Goal: Transaction & Acquisition: Purchase product/service

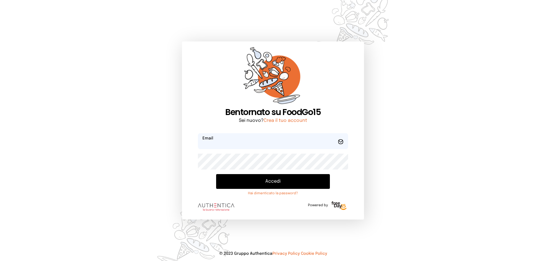
type input "**********"
click at [269, 176] on button "Accedi" at bounding box center [273, 181] width 114 height 15
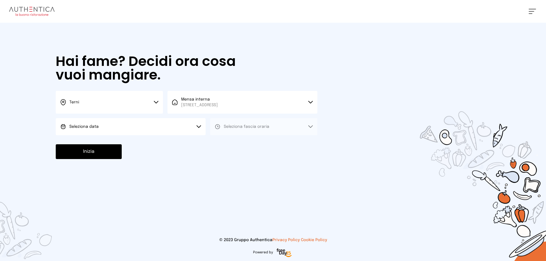
click at [201, 127] on icon at bounding box center [198, 126] width 5 height 3
click at [182, 140] on li "[DATE], [DATE]" at bounding box center [131, 142] width 150 height 15
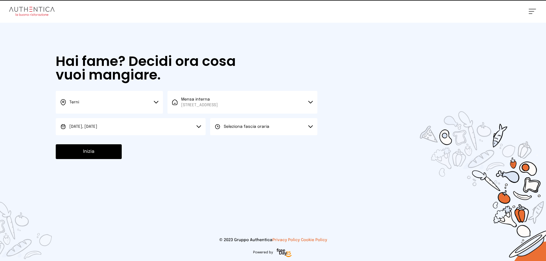
click at [219, 133] on button "Seleziona fascia oraria" at bounding box center [263, 126] width 107 height 17
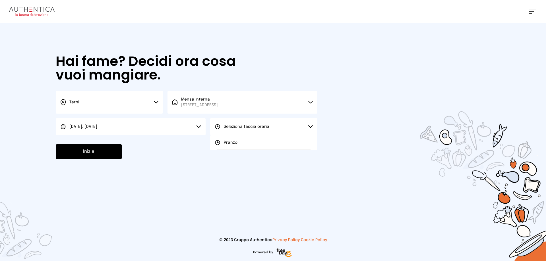
click at [219, 142] on icon at bounding box center [218, 143] width 6 height 6
click at [104, 156] on button "Inizia" at bounding box center [89, 151] width 66 height 15
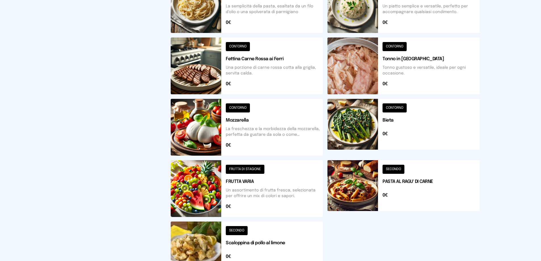
scroll to position [198, 0]
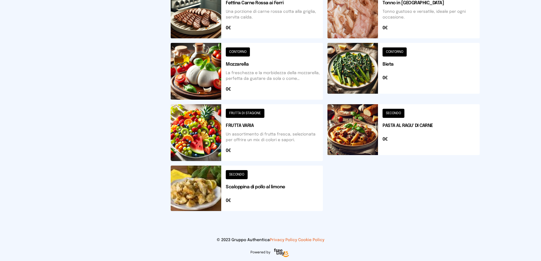
click at [250, 192] on button at bounding box center [247, 188] width 152 height 45
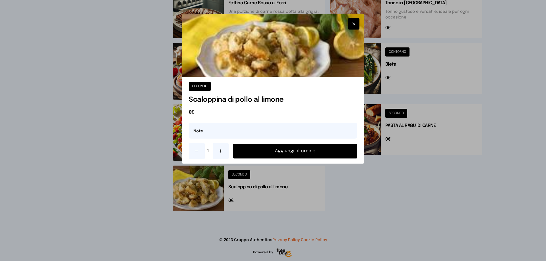
click at [321, 152] on button "Aggiungi all'ordine" at bounding box center [295, 151] width 124 height 15
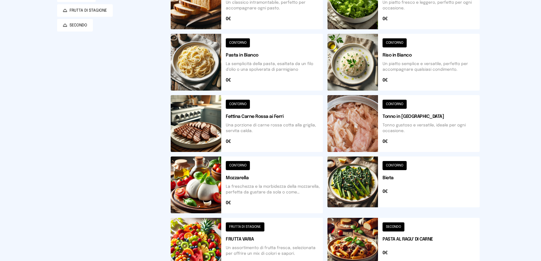
scroll to position [0, 0]
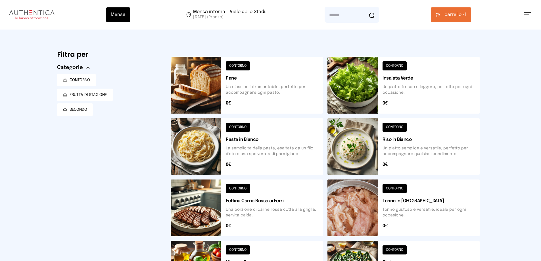
click at [453, 80] on button at bounding box center [404, 85] width 152 height 57
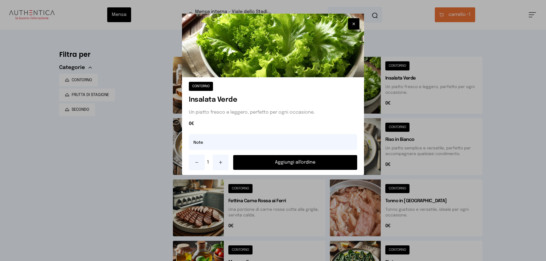
click at [336, 163] on button "Aggiungi all'ordine" at bounding box center [295, 162] width 124 height 15
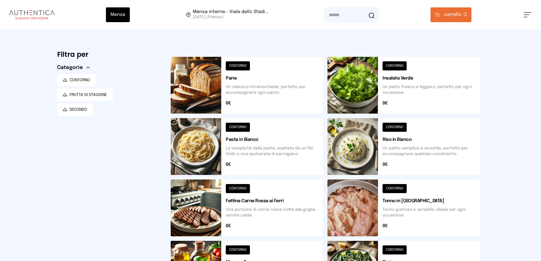
click at [467, 12] on span "carrello • 2" at bounding box center [455, 14] width 23 height 7
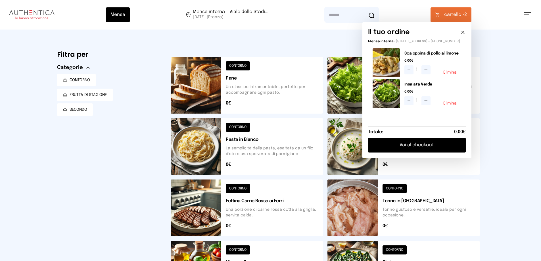
click at [499, 126] on div "Mensa Mensa interna - Viale dello Stadi... [DATE] ([GEOGRAPHIC_DATA]) [GEOGRAPH…" at bounding box center [270, 229] width 541 height 459
click at [440, 151] on button "Vai al checkout" at bounding box center [417, 145] width 98 height 15
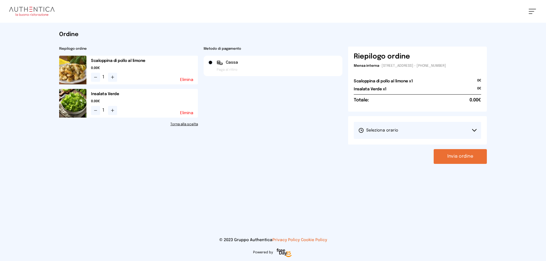
click at [444, 142] on div "[PERSON_NAME] il turno 1° Turno (13:00 - 15:00)" at bounding box center [417, 130] width 139 height 28
click at [450, 130] on button "Seleziona orario" at bounding box center [417, 130] width 127 height 17
click at [414, 147] on li "1° Turno (13:00 - 15:00)" at bounding box center [417, 146] width 127 height 15
click at [476, 159] on button "Invia ordine" at bounding box center [459, 156] width 53 height 15
